Goal: Find specific page/section: Find specific page/section

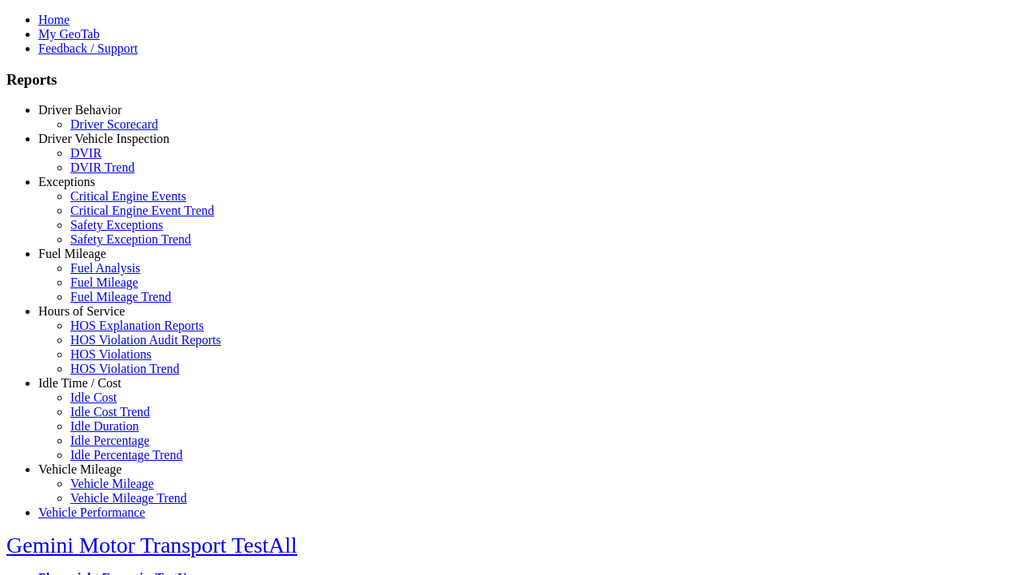
click at [92, 390] on link "Idle Time / Cost" at bounding box center [79, 383] width 83 height 14
click at [104, 404] on link "Idle Cost" at bounding box center [93, 398] width 46 height 14
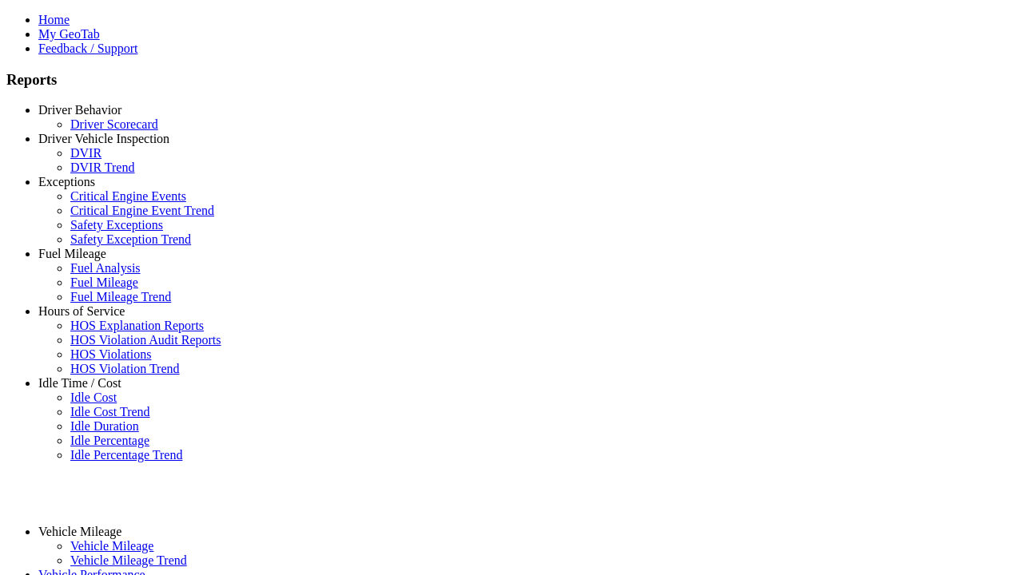
select select "**"
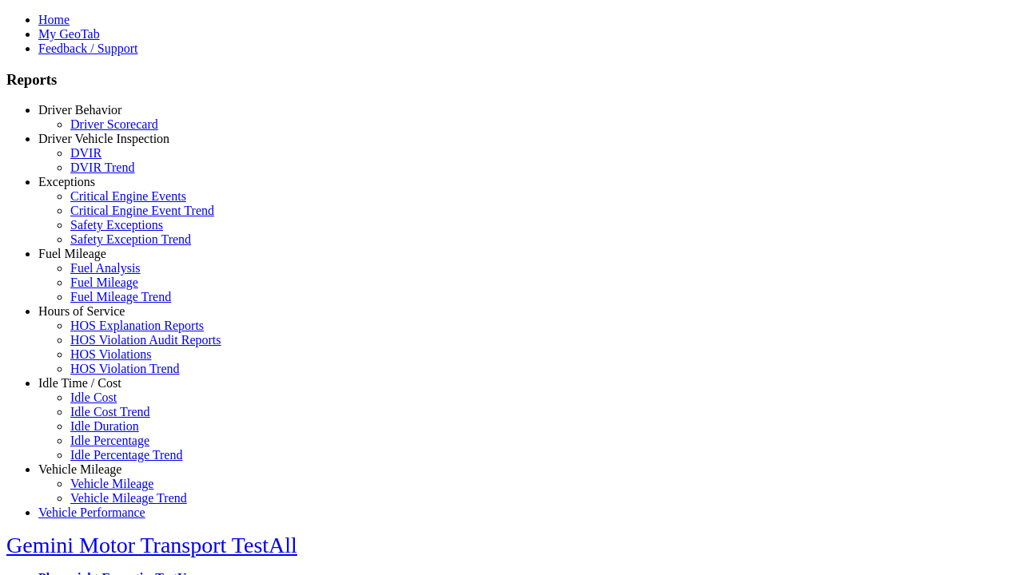
type input "**********"
